Goal: Information Seeking & Learning: Learn about a topic

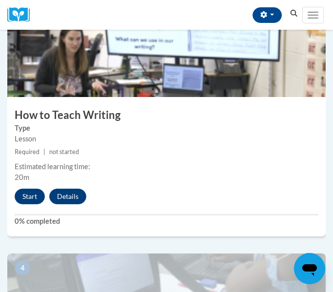
scroll to position [733, 0]
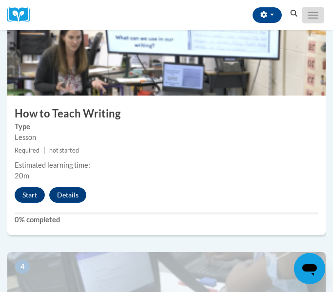
click at [317, 13] on button "Toggle navigation" at bounding box center [312, 15] width 21 height 17
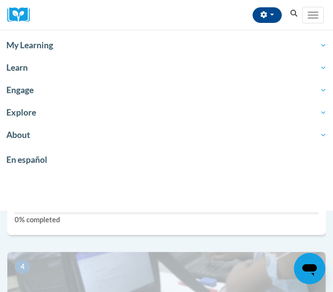
click at [106, 233] on div "3 How to Teach Writing Type Lesson Required | not started Estimated learning ti…" at bounding box center [166, 116] width 318 height 237
click at [105, 241] on div "3 How to Teach Writing Type Lesson Required | not started Estimated learning ti…" at bounding box center [166, 125] width 333 height 254
click at [307, 20] on button "Toggle navigation" at bounding box center [312, 15] width 21 height 17
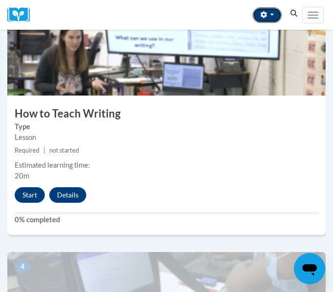
click at [271, 17] on button "button" at bounding box center [267, 15] width 29 height 16
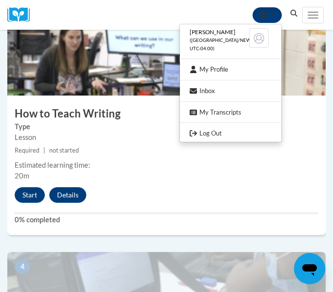
click at [271, 17] on button "button" at bounding box center [267, 15] width 29 height 16
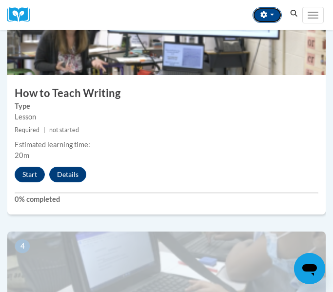
scroll to position [756, 0]
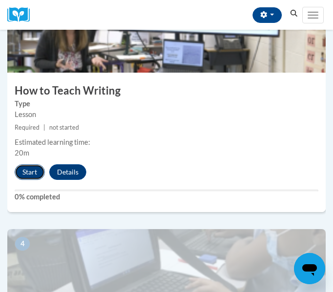
click at [28, 170] on button "Start" at bounding box center [30, 172] width 30 height 16
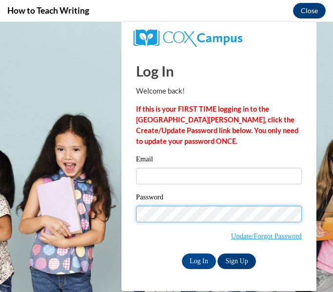
scroll to position [0, 0]
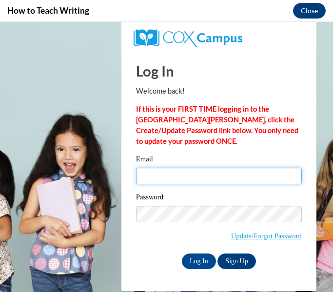
type input "ocjohn1655@ung.edu"
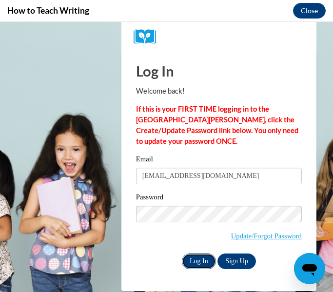
click at [192, 266] on input "Log In" at bounding box center [199, 262] width 34 height 16
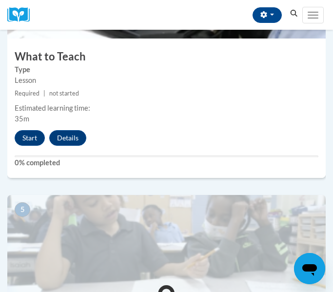
scroll to position [1045, 0]
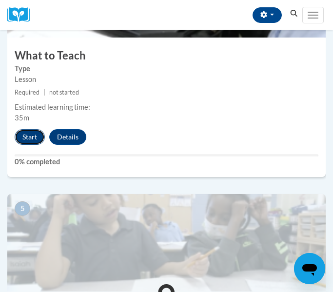
click at [27, 141] on button "Start" at bounding box center [30, 137] width 30 height 16
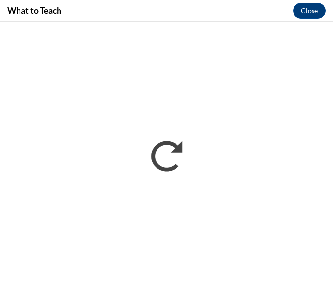
scroll to position [0, 0]
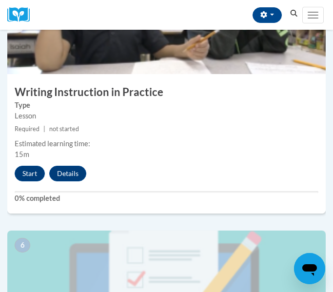
scroll to position [1265, 0]
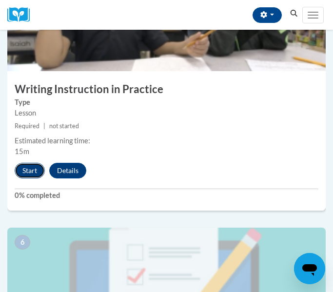
click at [23, 167] on button "Start" at bounding box center [30, 171] width 30 height 16
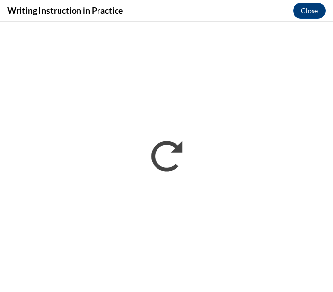
scroll to position [0, 0]
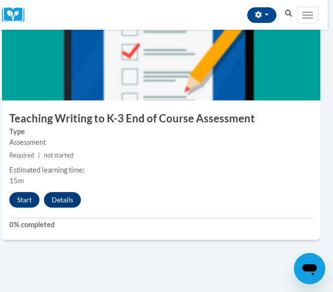
scroll to position [1489, 5]
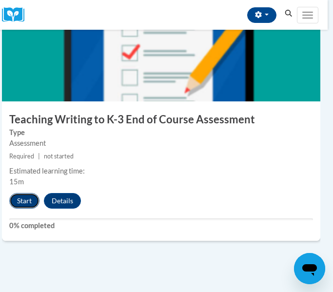
click at [29, 200] on button "Start" at bounding box center [24, 201] width 30 height 16
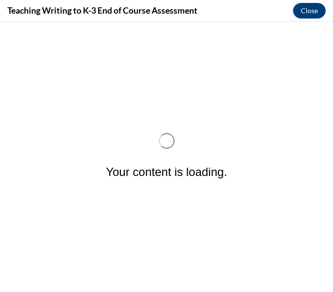
scroll to position [0, 0]
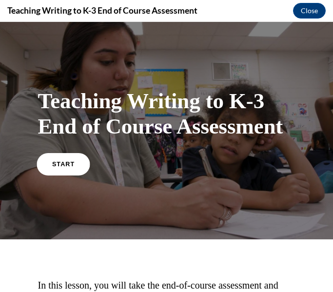
click at [56, 168] on link "START" at bounding box center [63, 164] width 53 height 22
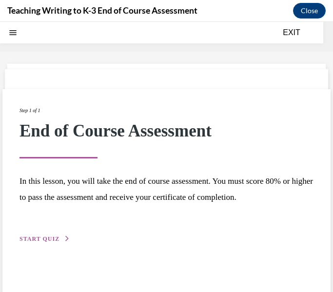
scroll to position [30, 0]
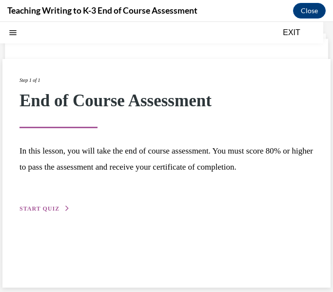
click at [42, 209] on span "START QUIZ" at bounding box center [40, 208] width 40 height 7
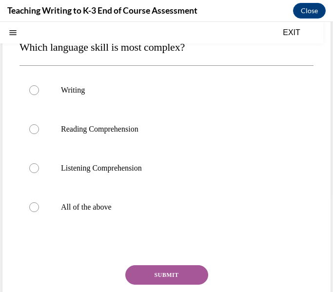
scroll to position [103, 0]
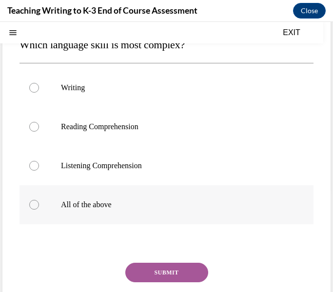
click at [33, 206] on div at bounding box center [34, 205] width 10 height 10
click at [33, 206] on input "All of the above" at bounding box center [34, 205] width 10 height 10
radio input "true"
click at [160, 268] on button "SUBMIT" at bounding box center [166, 273] width 83 height 20
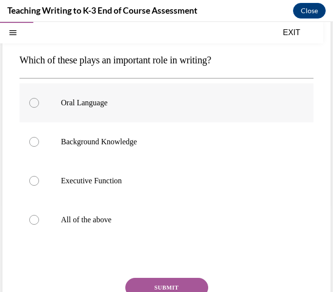
scroll to position [88, 0]
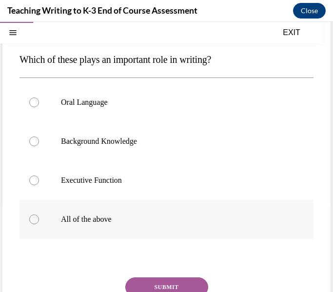
click at [54, 216] on label "All of the above" at bounding box center [167, 219] width 294 height 39
click at [39, 216] on input "All of the above" at bounding box center [34, 220] width 10 height 10
radio input "true"
click at [148, 283] on button "SUBMIT" at bounding box center [166, 287] width 83 height 20
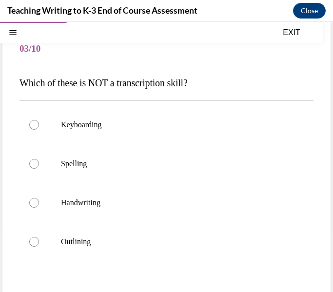
scroll to position [65, 0]
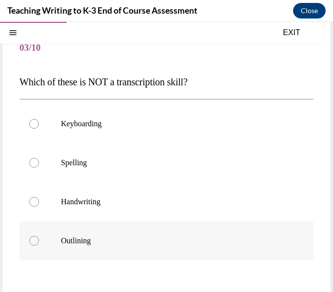
click at [43, 241] on label "Outlining" at bounding box center [167, 240] width 294 height 39
click at [39, 241] on input "Outlining" at bounding box center [34, 241] width 10 height 10
radio input "true"
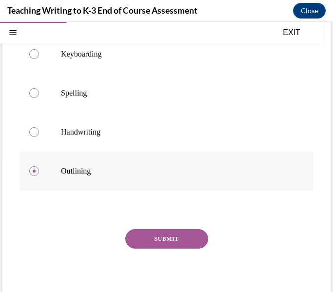
scroll to position [141, 0]
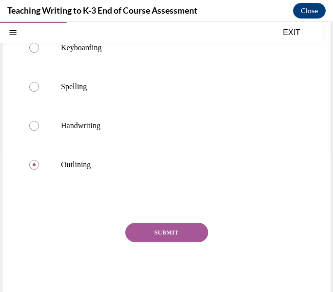
click at [154, 238] on button "SUBMIT" at bounding box center [166, 233] width 83 height 20
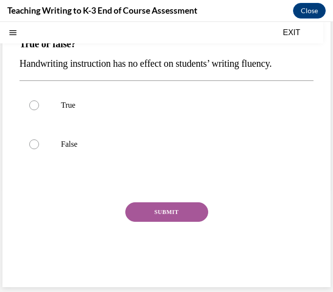
scroll to position [0, 0]
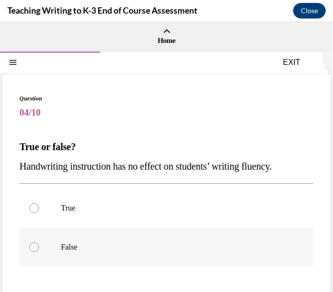
click at [36, 245] on div at bounding box center [34, 247] width 10 height 10
click at [36, 245] on input "False" at bounding box center [34, 247] width 10 height 10
radio input "true"
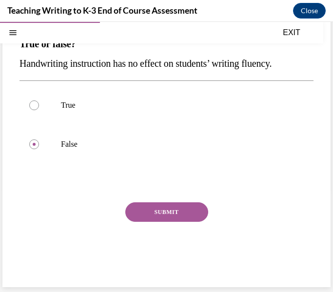
click at [158, 214] on button "SUBMIT" at bounding box center [166, 212] width 83 height 20
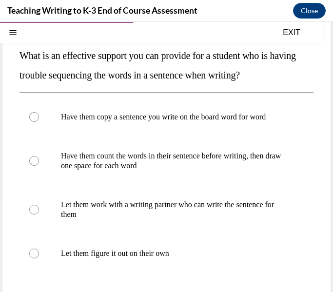
scroll to position [91, 0]
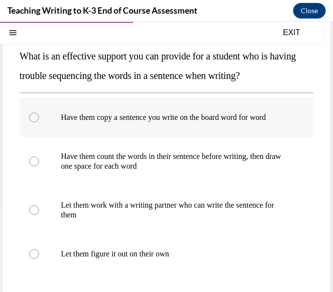
click at [104, 118] on p "Have them copy a sentence you write on the board word for word" at bounding box center [175, 118] width 228 height 10
click at [39, 118] on input "Have them copy a sentence you write on the board word for word" at bounding box center [34, 118] width 10 height 10
radio input "true"
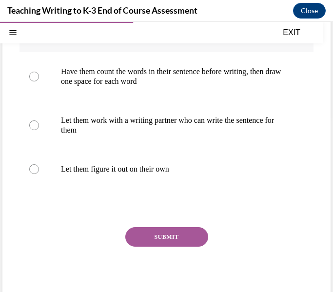
scroll to position [200, 0]
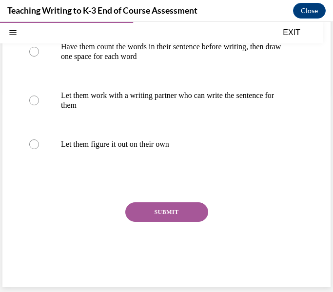
click at [162, 209] on button "SUBMIT" at bounding box center [166, 212] width 83 height 20
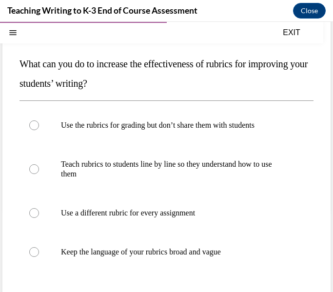
scroll to position [86, 0]
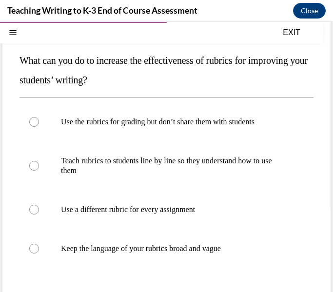
click at [195, 169] on p "Teach rubrics to students line by line so they understand how to use them" at bounding box center [175, 166] width 228 height 20
click at [39, 169] on input "Teach rubrics to students line by line so they understand how to use them" at bounding box center [34, 166] width 10 height 10
radio input "true"
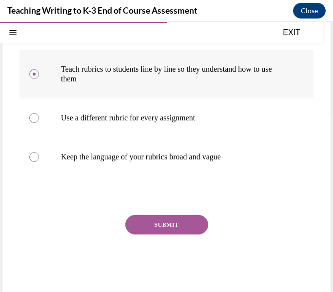
scroll to position [191, 0]
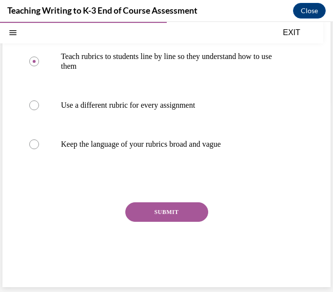
click at [183, 214] on button "SUBMIT" at bounding box center [166, 212] width 83 height 20
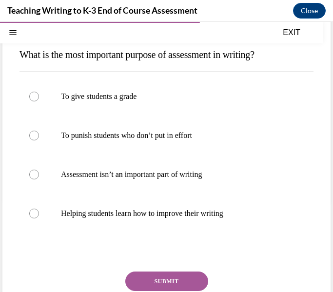
scroll to position [91, 0]
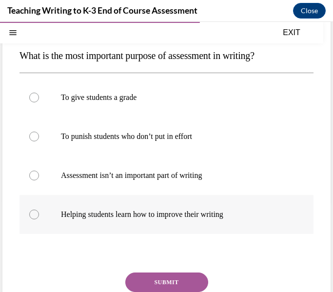
click at [170, 203] on label "Helping students learn how to improve their writing" at bounding box center [167, 214] width 294 height 39
click at [39, 210] on input "Helping students learn how to improve their writing" at bounding box center [34, 215] width 10 height 10
radio input "true"
click at [181, 277] on button "SUBMIT" at bounding box center [166, 283] width 83 height 20
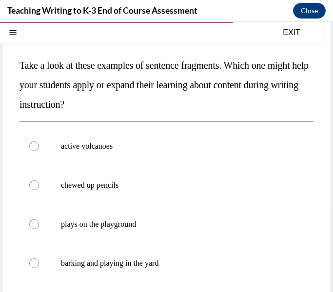
scroll to position [82, 0]
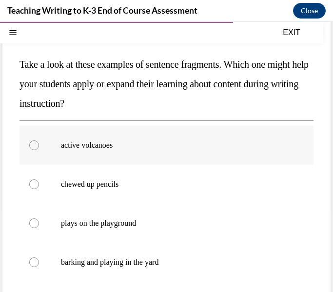
click at [118, 150] on label "active volcanoes" at bounding box center [167, 145] width 294 height 39
click at [39, 150] on input "active volcanoes" at bounding box center [34, 145] width 10 height 10
radio input "true"
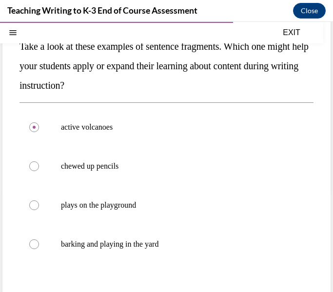
scroll to position [101, 0]
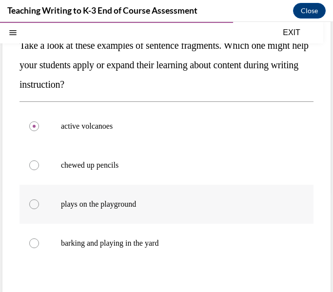
click at [117, 200] on p "plays on the playground" at bounding box center [175, 204] width 228 height 10
click at [39, 200] on input "plays on the playground" at bounding box center [34, 204] width 10 height 10
radio input "true"
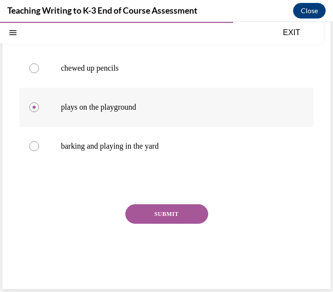
scroll to position [200, 0]
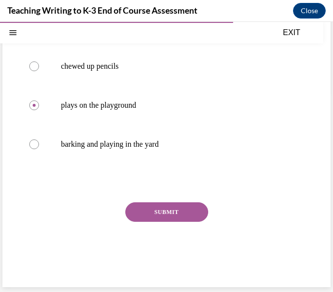
click at [183, 218] on button "SUBMIT" at bounding box center [166, 212] width 83 height 20
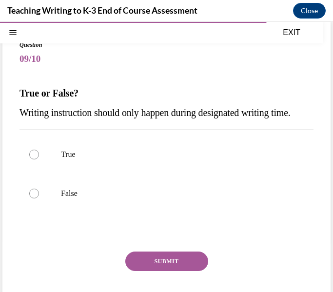
scroll to position [55, 0]
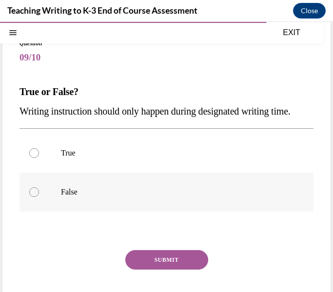
click at [60, 201] on label "False" at bounding box center [167, 192] width 294 height 39
click at [39, 197] on input "False" at bounding box center [34, 192] width 10 height 10
radio input "true"
click at [180, 270] on button "SUBMIT" at bounding box center [166, 260] width 83 height 20
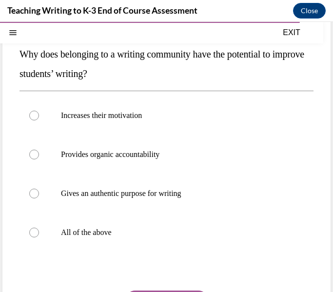
scroll to position [91, 0]
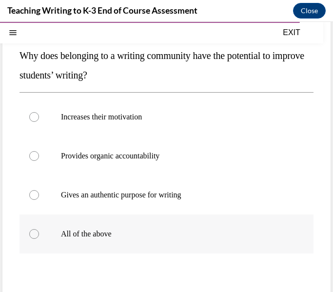
click at [132, 225] on label "All of the above" at bounding box center [167, 234] width 294 height 39
click at [39, 229] on input "All of the above" at bounding box center [34, 234] width 10 height 10
radio input "true"
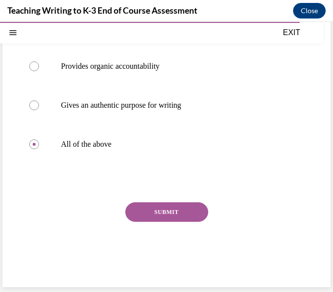
click at [172, 213] on button "SUBMIT" at bounding box center [166, 212] width 83 height 20
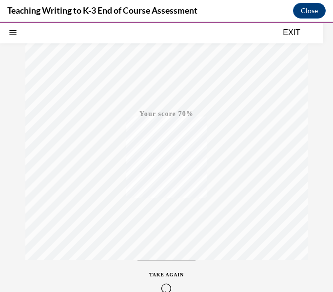
scroll to position [191, 0]
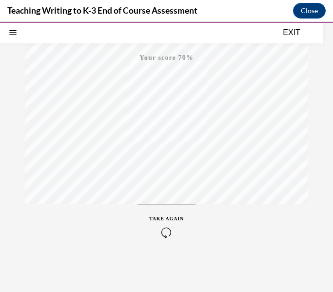
click at [167, 233] on icon "button" at bounding box center [166, 232] width 35 height 11
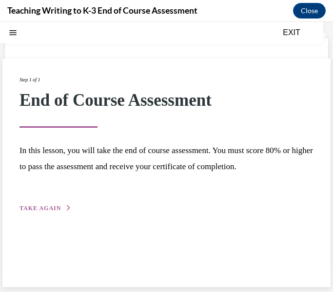
scroll to position [31, 0]
click at [48, 206] on span "TAKE AGAIN" at bounding box center [40, 208] width 41 height 7
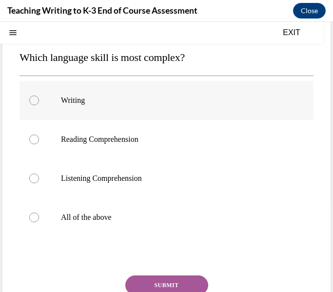
scroll to position [91, 0]
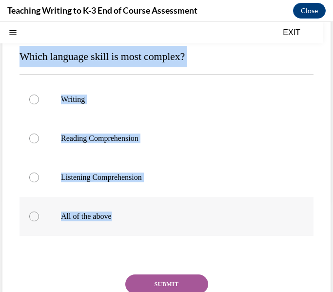
drag, startPoint x: 20, startPoint y: 58, endPoint x: 201, endPoint y: 200, distance: 230.9
click at [201, 200] on div "Question 01/10 Which language skill is most complex? Writing Reading Comprehens…" at bounding box center [167, 179] width 294 height 352
copy div "Which language skill is most complex? Writing Reading Comprehension Listening C…"
click at [120, 214] on p "All of the above" at bounding box center [175, 217] width 228 height 10
click at [39, 214] on input "All of the above" at bounding box center [34, 217] width 10 height 10
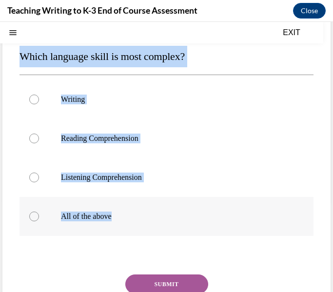
radio input "true"
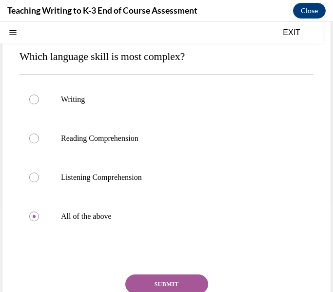
click at [192, 280] on button "SUBMIT" at bounding box center [166, 284] width 83 height 20
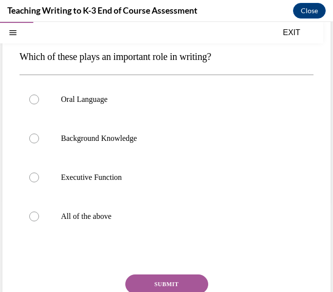
scroll to position [67, 0]
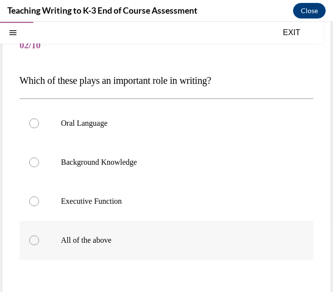
click at [64, 238] on p "All of the above" at bounding box center [175, 240] width 228 height 10
click at [39, 238] on input "All of the above" at bounding box center [34, 240] width 10 height 10
radio input "true"
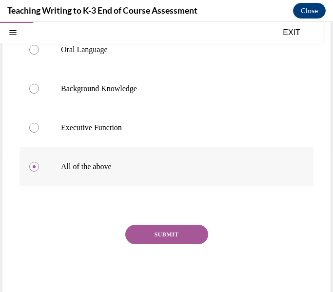
scroll to position [145, 0]
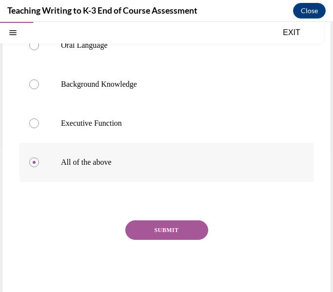
click at [151, 230] on button "SUBMIT" at bounding box center [166, 230] width 83 height 20
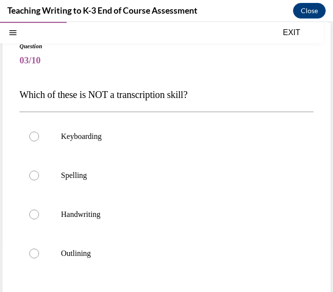
scroll to position [56, 0]
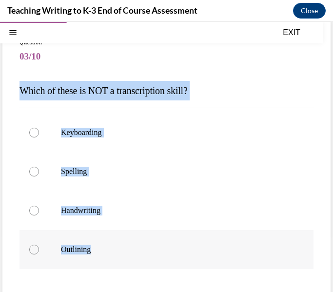
drag, startPoint x: 14, startPoint y: 91, endPoint x: 186, endPoint y: 239, distance: 227.5
click at [186, 239] on div "Question 03/10 Which of these is NOT a transcription skill? Keyboarding Spellin…" at bounding box center [166, 206] width 328 height 374
copy div "Which of these is NOT a transcription skill? Keyboarding Spelling Handwriting O…"
click at [118, 240] on label "Outlining" at bounding box center [167, 249] width 294 height 39
click at [39, 245] on input "Outlining" at bounding box center [34, 250] width 10 height 10
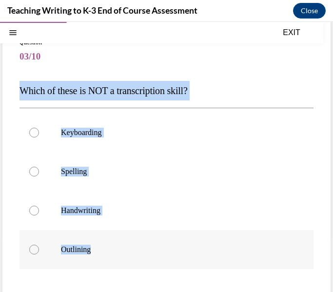
radio input "true"
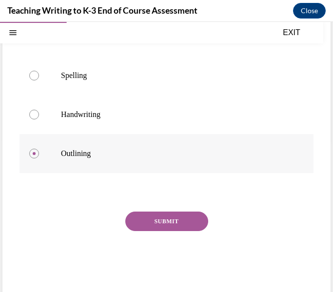
scroll to position [153, 0]
click at [165, 225] on button "SUBMIT" at bounding box center [166, 221] width 83 height 20
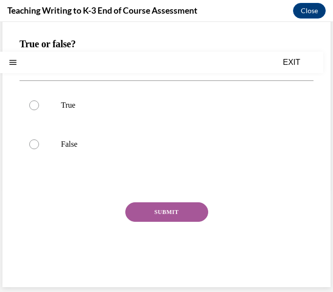
scroll to position [0, 0]
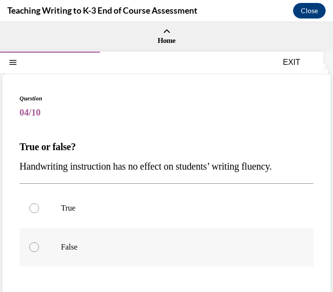
click at [149, 247] on p "False" at bounding box center [175, 247] width 228 height 10
click at [39, 247] on input "False" at bounding box center [34, 247] width 10 height 10
radio input "true"
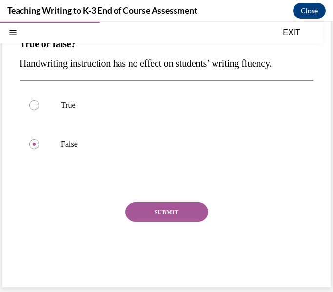
click at [172, 213] on button "SUBMIT" at bounding box center [166, 212] width 83 height 20
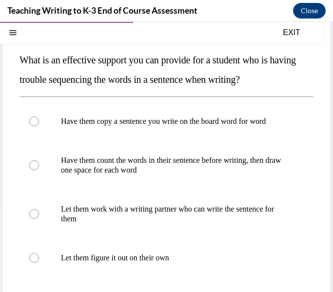
scroll to position [87, 0]
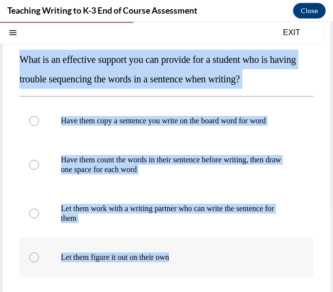
drag, startPoint x: 20, startPoint y: 60, endPoint x: 193, endPoint y: 252, distance: 258.2
click at [193, 252] on div "Question 05/10 What is an effective support you can provide for a student who i…" at bounding box center [167, 201] width 294 height 389
copy div "What is an effective support you can provide for a student who is having troubl…"
click at [148, 169] on p "Have them count the words in their sentence before writing, then draw one space…" at bounding box center [175, 165] width 228 height 20
click at [39, 169] on input "Have them count the words in their sentence before writing, then draw one space…" at bounding box center [34, 165] width 10 height 10
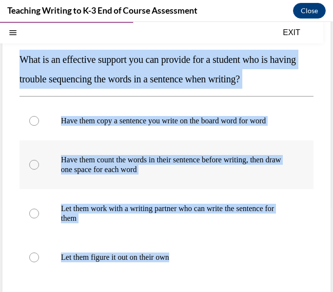
radio input "true"
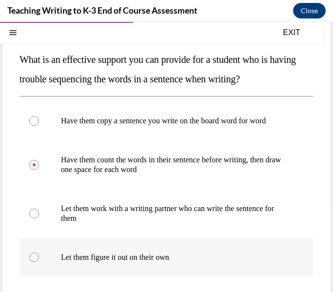
scroll to position [200, 0]
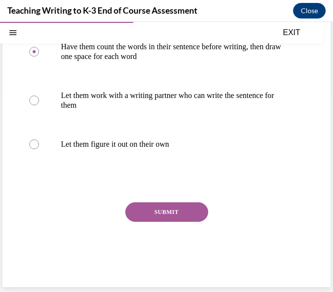
click at [171, 207] on button "SUBMIT" at bounding box center [166, 212] width 83 height 20
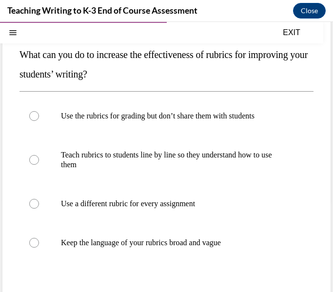
scroll to position [97, 0]
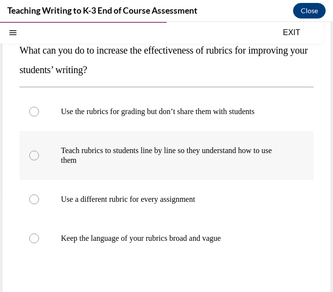
click at [216, 156] on p "Teach rubrics to students line by line so they understand how to use them" at bounding box center [175, 156] width 228 height 20
click at [39, 156] on input "Teach rubrics to students line by line so they understand how to use them" at bounding box center [34, 156] width 10 height 10
radio input "true"
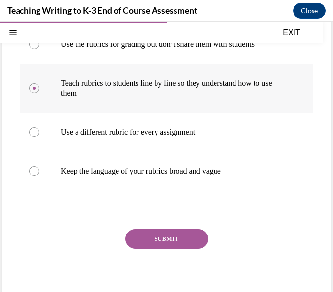
scroll to position [191, 0]
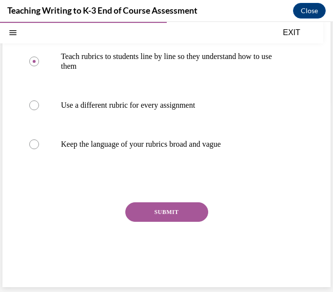
click at [173, 213] on button "SUBMIT" at bounding box center [166, 212] width 83 height 20
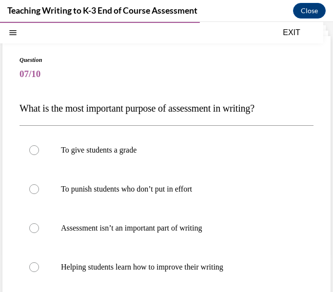
scroll to position [61, 0]
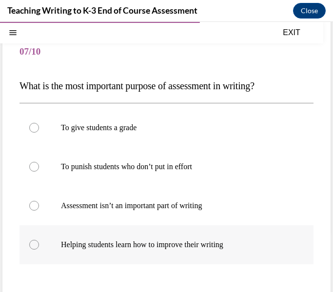
click at [211, 245] on p "Helping students learn how to improve their writing" at bounding box center [175, 245] width 228 height 10
click at [39, 245] on input "Helping students learn how to improve their writing" at bounding box center [34, 245] width 10 height 10
radio input "true"
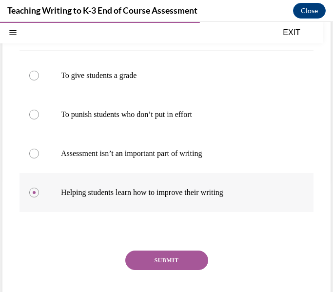
scroll to position [161, 0]
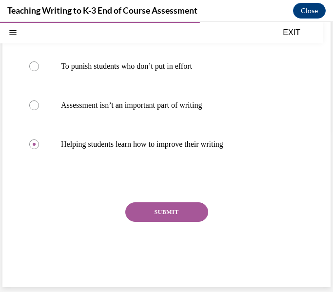
click at [173, 230] on div "SUBMIT" at bounding box center [167, 226] width 294 height 49
click at [184, 210] on button "SUBMIT" at bounding box center [166, 212] width 83 height 20
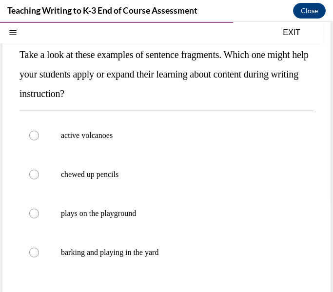
scroll to position [93, 0]
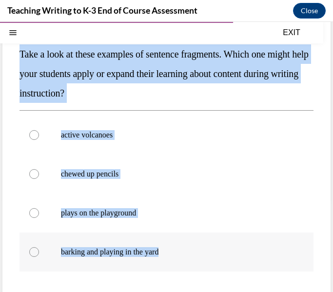
drag, startPoint x: 20, startPoint y: 57, endPoint x: 213, endPoint y: 241, distance: 266.2
click at [213, 241] on div "Question 08/10 Take a look at these examples of sentence fragments. Which one m…" at bounding box center [167, 195] width 294 height 389
copy div "Take a look at these examples of sentence fragments. Which one might help your …"
click at [103, 143] on label "active volcanoes" at bounding box center [167, 135] width 294 height 39
click at [39, 140] on input "active volcanoes" at bounding box center [34, 135] width 10 height 10
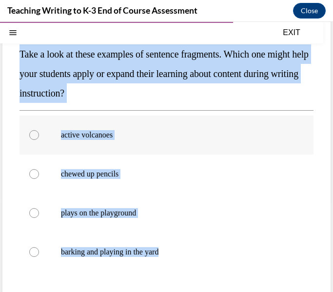
radio input "true"
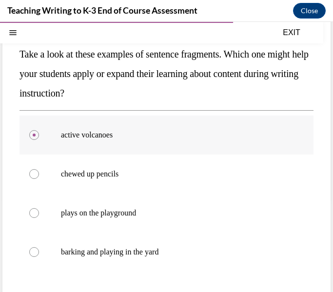
scroll to position [200, 0]
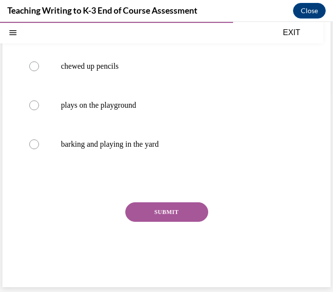
click at [153, 212] on button "SUBMIT" at bounding box center [166, 212] width 83 height 20
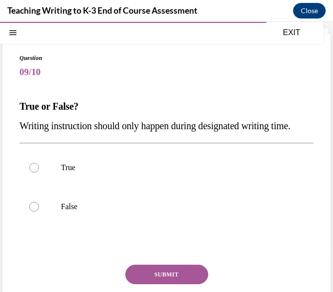
scroll to position [42, 0]
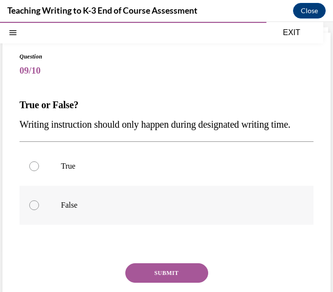
click at [150, 210] on p "False" at bounding box center [175, 205] width 228 height 10
click at [39, 210] on input "False" at bounding box center [34, 205] width 10 height 10
radio input "true"
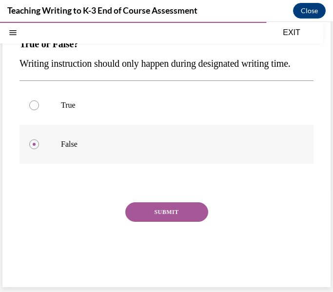
click at [150, 221] on button "SUBMIT" at bounding box center [166, 212] width 83 height 20
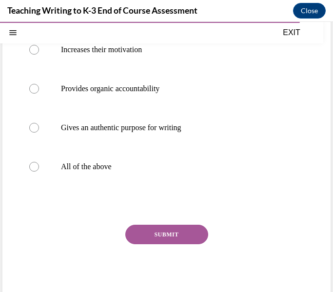
scroll to position [181, 0]
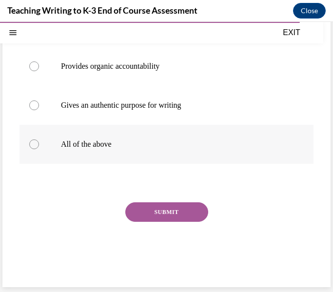
click at [97, 145] on p "All of the above" at bounding box center [175, 144] width 228 height 10
click at [39, 145] on input "All of the above" at bounding box center [34, 144] width 10 height 10
radio input "true"
click at [171, 206] on button "SUBMIT" at bounding box center [166, 212] width 83 height 20
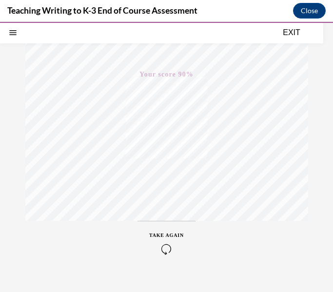
scroll to position [191, 0]
click at [291, 34] on button "EXIT" at bounding box center [291, 33] width 59 height 12
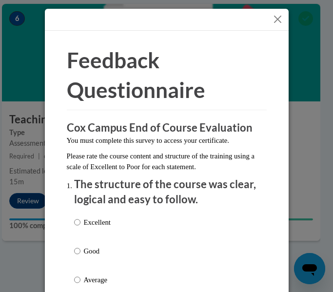
scroll to position [2019, 0]
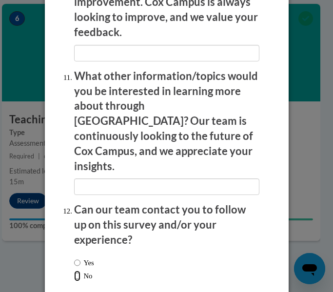
click at [79, 271] on input "No" at bounding box center [77, 276] width 6 height 11
radio input "true"
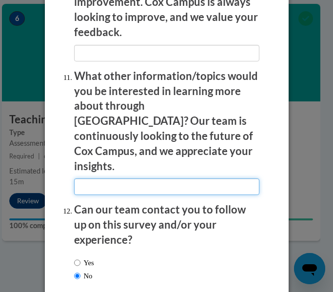
click at [118, 178] on input "textbox" at bounding box center [166, 186] width 185 height 17
type input "no"
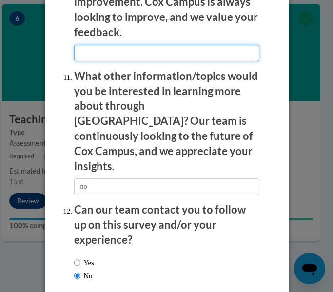
click at [162, 45] on input "textbox" at bounding box center [166, 53] width 185 height 17
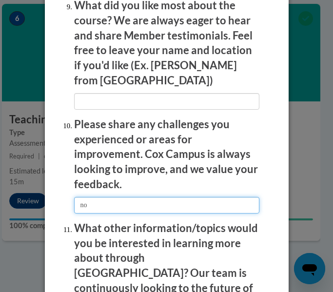
scroll to position [1863, 0]
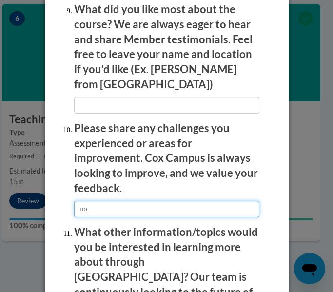
type input "no"
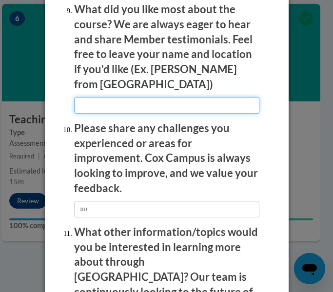
click at [187, 97] on input "textbox" at bounding box center [166, 105] width 185 height 17
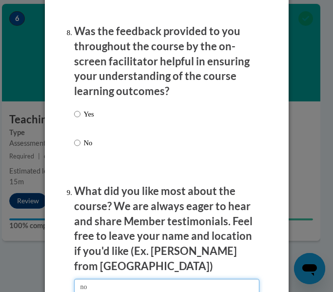
type input "no"
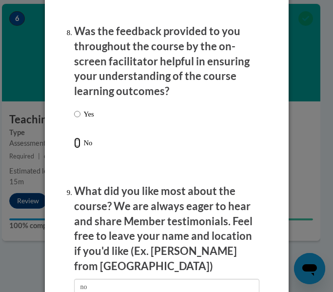
click at [78, 139] on input "No" at bounding box center [77, 142] width 6 height 11
radio input "true"
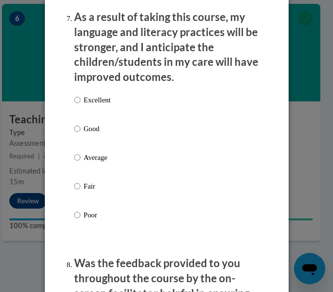
scroll to position [1449, 0]
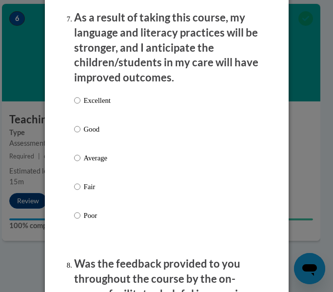
click at [123, 100] on div "Excellent Good Average Fair Poor" at bounding box center [166, 169] width 185 height 159
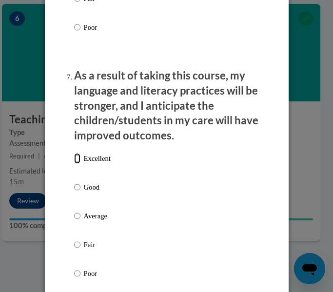
click at [77, 157] on input "Excellent" at bounding box center [77, 158] width 6 height 11
radio input "true"
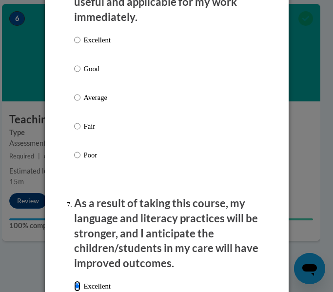
scroll to position [1261, 0]
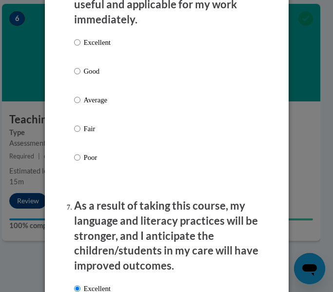
click at [106, 43] on p "Excellent" at bounding box center [97, 42] width 27 height 11
click at [80, 43] on input "Excellent" at bounding box center [77, 42] width 6 height 11
radio input "true"
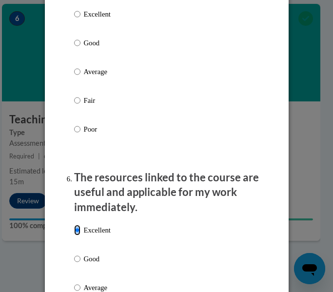
scroll to position [1049, 0]
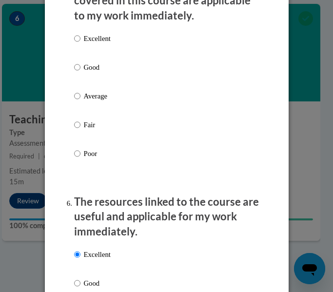
click at [139, 35] on div "Excellent Good Average Fair Poor" at bounding box center [166, 107] width 185 height 159
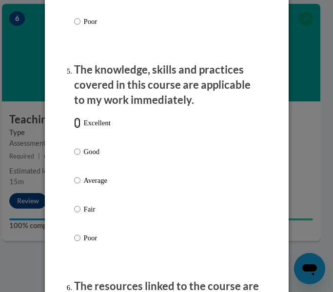
click at [79, 120] on input "Excellent" at bounding box center [77, 122] width 6 height 11
radio input "true"
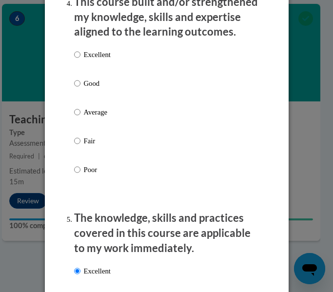
click at [136, 59] on div "Excellent Good Average Fair Poor" at bounding box center [166, 123] width 185 height 159
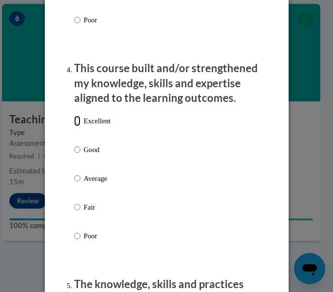
click at [75, 121] on input "Excellent" at bounding box center [77, 121] width 6 height 11
radio input "true"
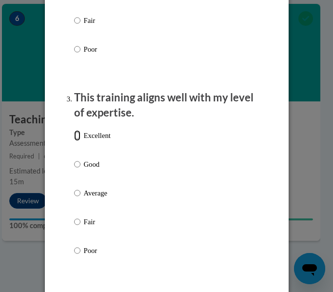
click at [77, 139] on input "Excellent" at bounding box center [77, 135] width 6 height 11
radio input "true"
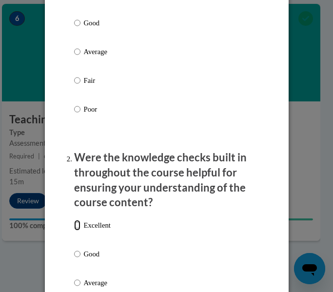
click at [74, 223] on input "Excellent" at bounding box center [77, 225] width 6 height 11
radio input "true"
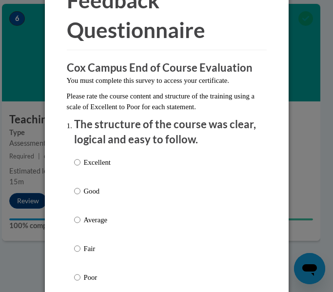
scroll to position [52, 0]
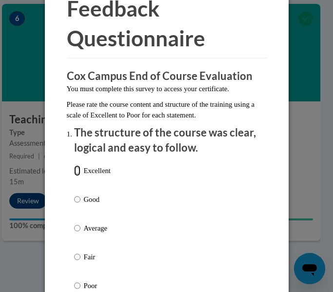
click at [79, 173] on input "Excellent" at bounding box center [77, 170] width 6 height 11
radio input "true"
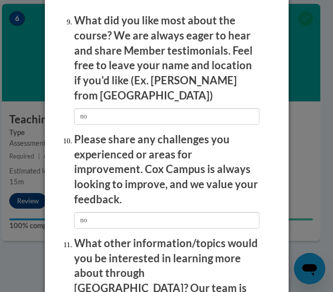
scroll to position [2019, 0]
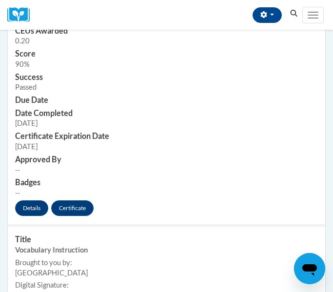
scroll to position [428, 0]
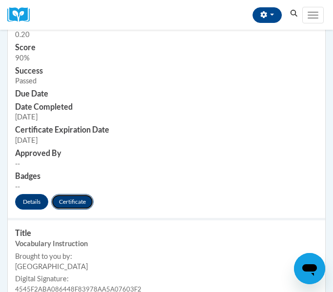
click at [85, 204] on link "Certificate" at bounding box center [72, 202] width 42 height 16
